Goal: Task Accomplishment & Management: Use online tool/utility

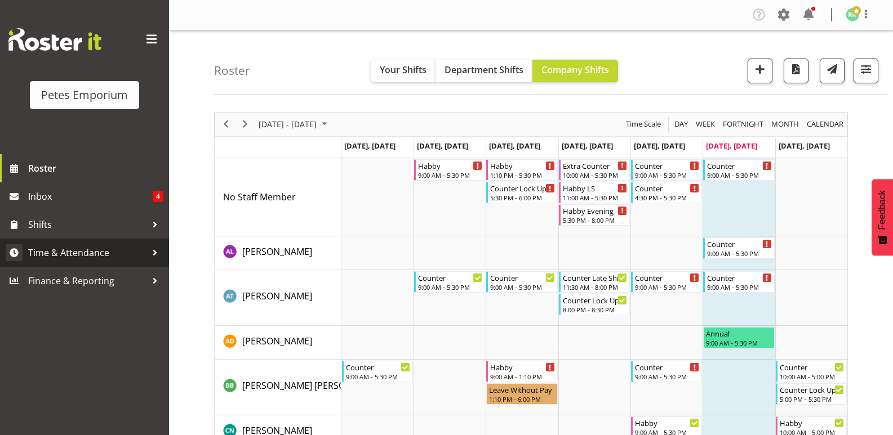
click at [95, 251] on span "Time & Attendance" at bounding box center [87, 252] width 118 height 17
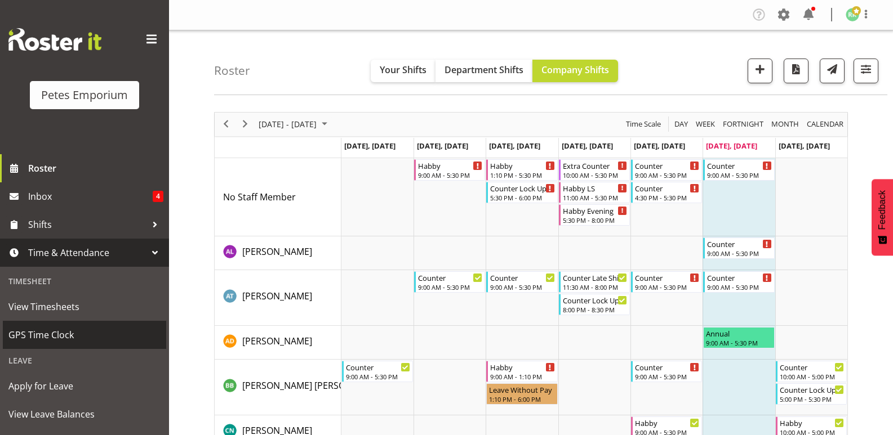
click at [59, 329] on span "GPS Time Clock" at bounding box center [84, 335] width 152 height 17
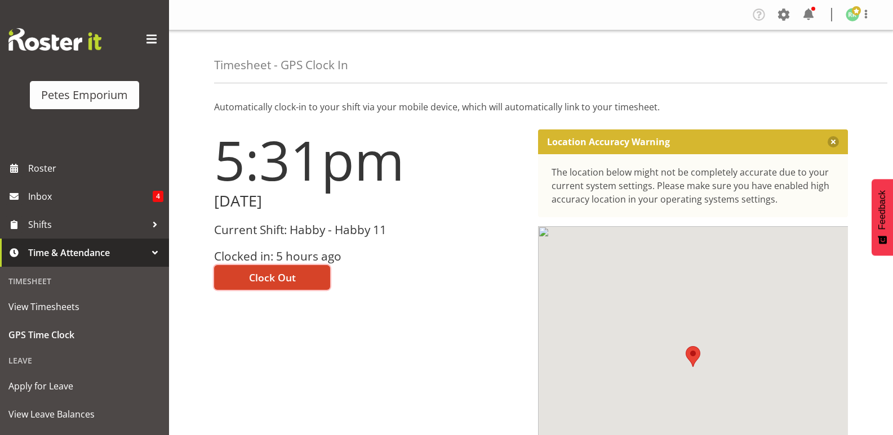
click at [290, 286] on button "Clock Out" at bounding box center [272, 277] width 116 height 25
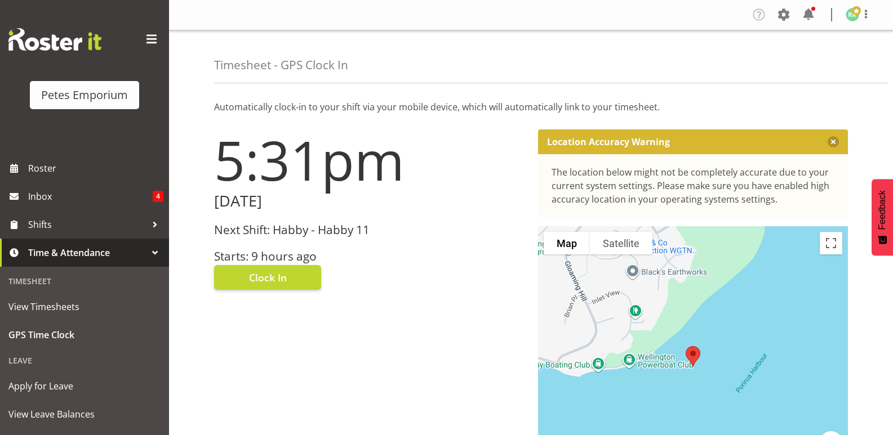
click at [854, 17] on img at bounding box center [852, 15] width 14 height 14
click at [819, 59] on link "Log Out" at bounding box center [818, 59] width 108 height 20
